Goal: Task Accomplishment & Management: Manage account settings

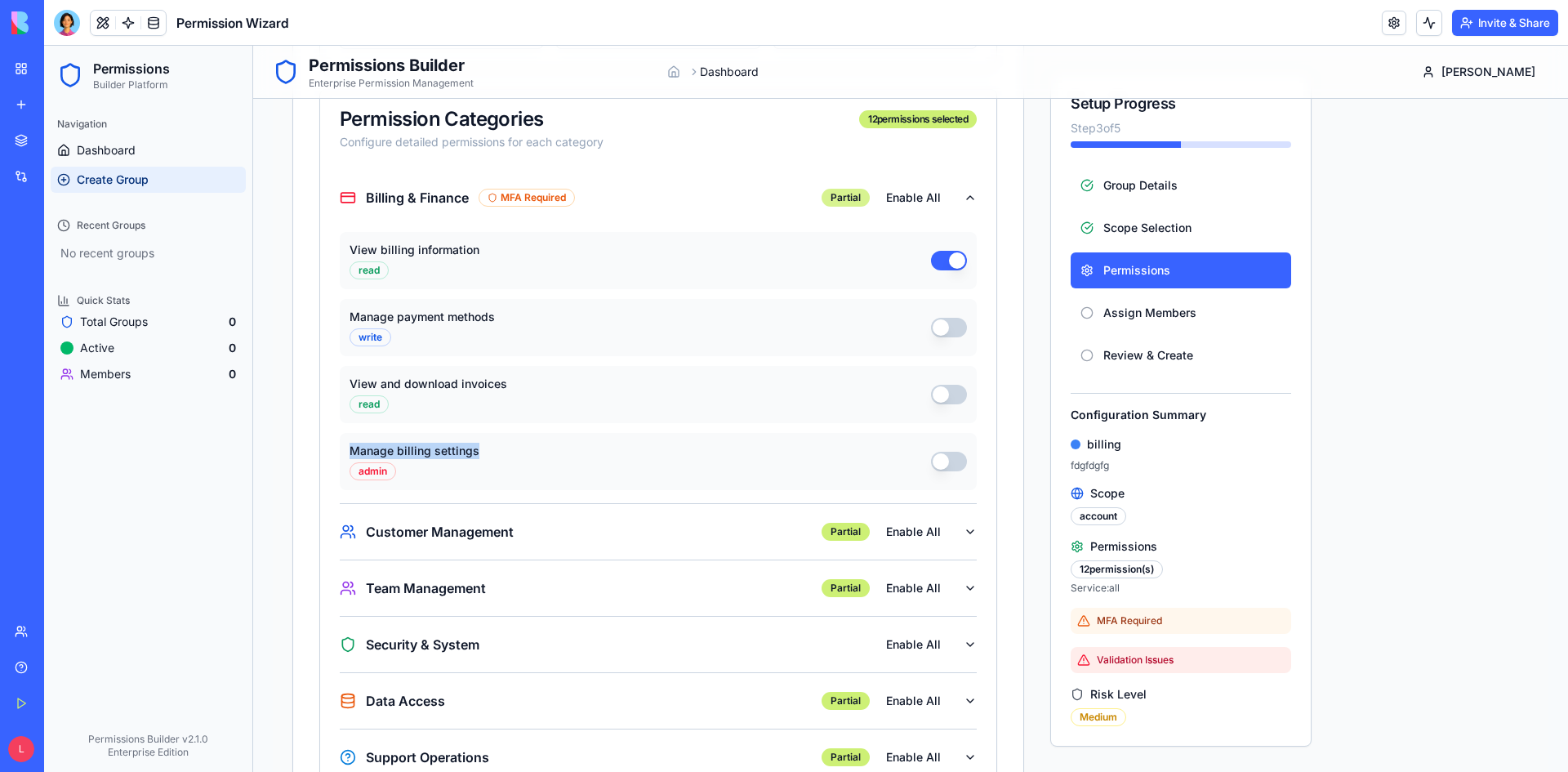
click at [852, 198] on div "Partial" at bounding box center [845, 198] width 48 height 18
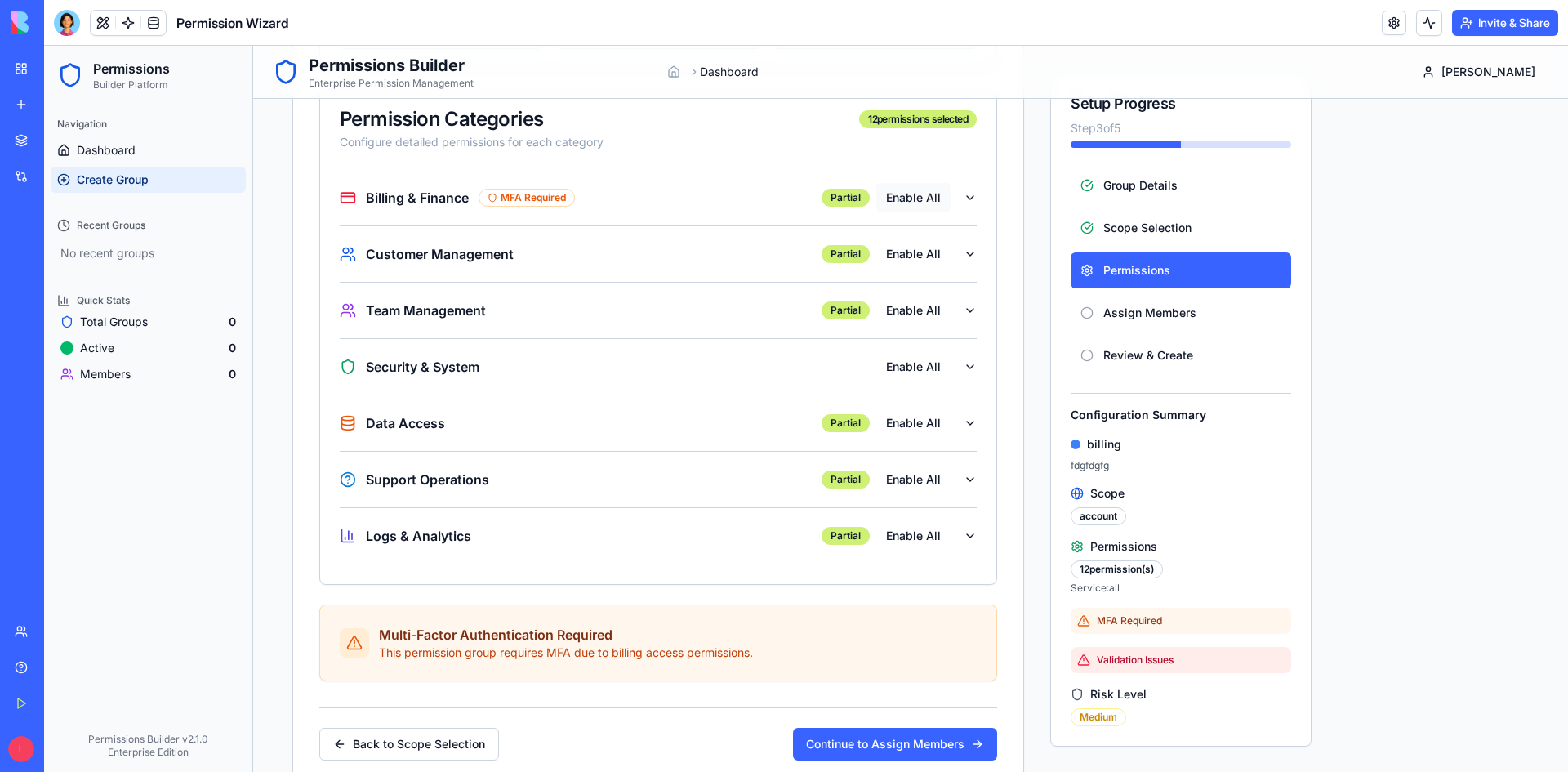
click at [906, 198] on button "Enable All" at bounding box center [914, 198] width 75 height 30
click at [934, 194] on button "Disable All" at bounding box center [911, 198] width 80 height 30
click at [973, 195] on icon "button" at bounding box center [970, 197] width 13 height 13
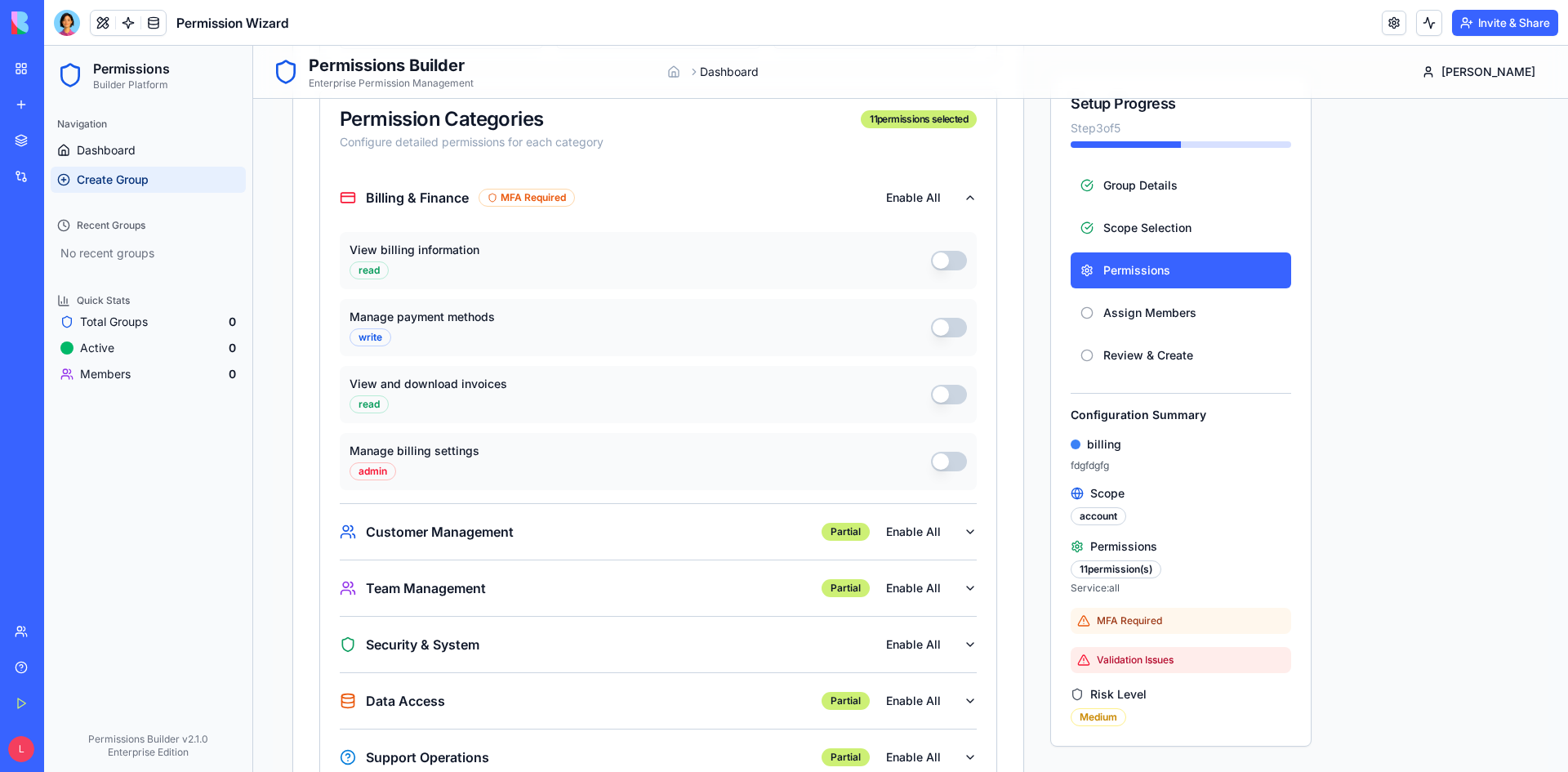
click at [953, 263] on button "View billing information" at bounding box center [949, 261] width 36 height 20
click at [950, 311] on div "Manage payment methods write" at bounding box center [658, 327] width 637 height 57
click at [920, 190] on button "Enable All" at bounding box center [914, 198] width 75 height 30
click at [924, 195] on button "Disable All" at bounding box center [911, 198] width 80 height 30
click at [929, 198] on button "Enable All" at bounding box center [914, 198] width 75 height 30
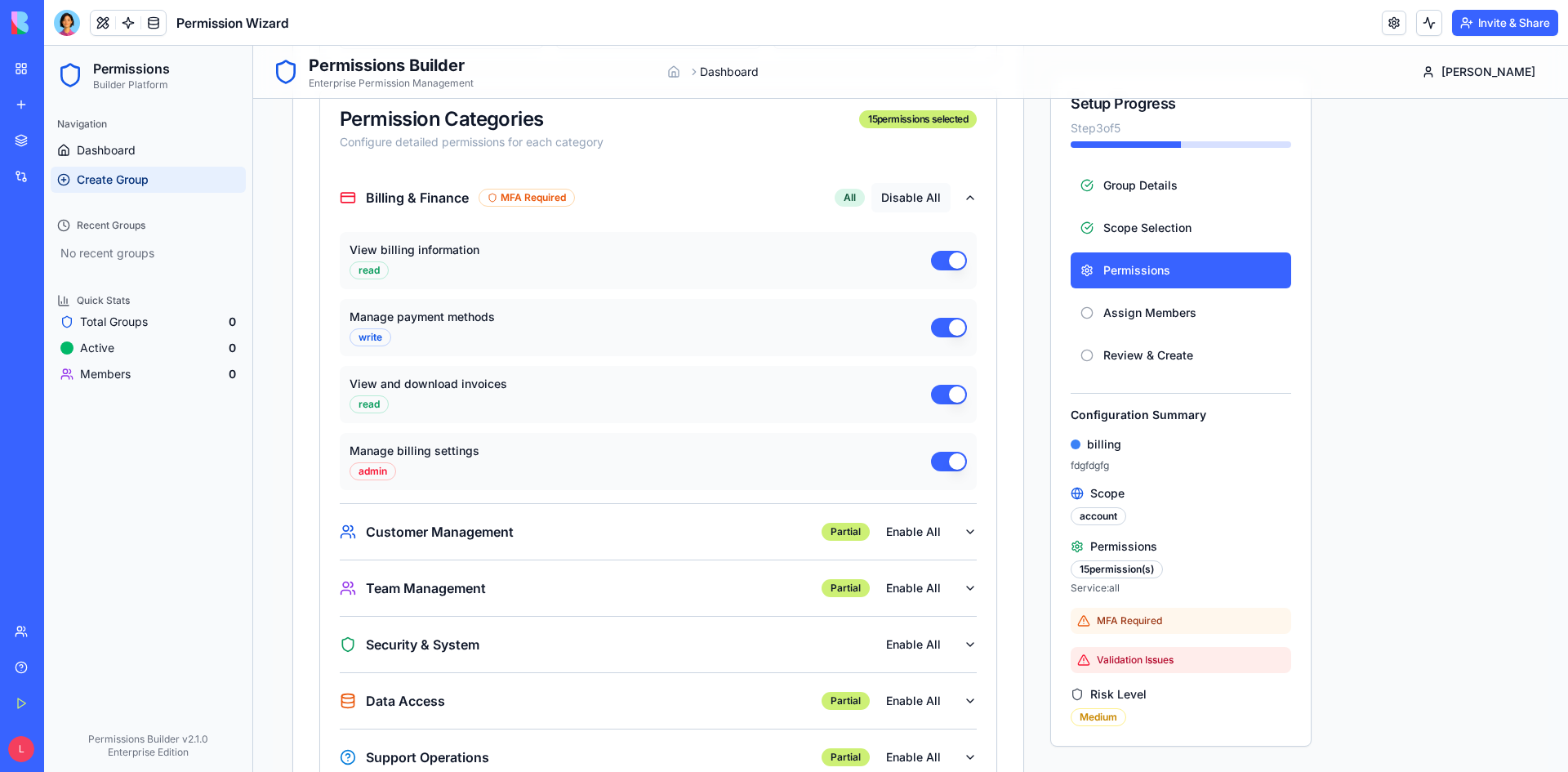
click at [929, 198] on button "Disable All" at bounding box center [911, 198] width 80 height 30
